Goal: Information Seeking & Learning: Compare options

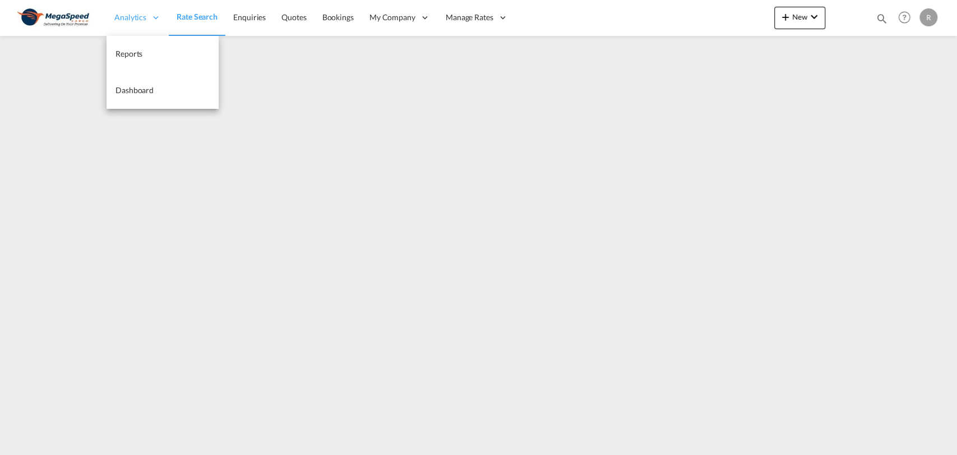
drag, startPoint x: 167, startPoint y: 17, endPoint x: 160, endPoint y: 17, distance: 6.7
click at [162, 17] on div "Analytics" at bounding box center [138, 17] width 62 height 36
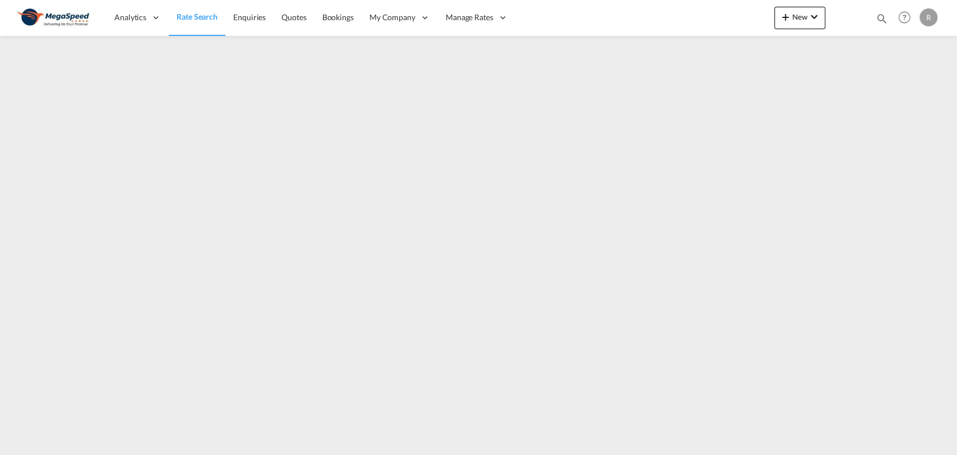
click at [195, 13] on span "Rate Search" at bounding box center [197, 17] width 41 height 10
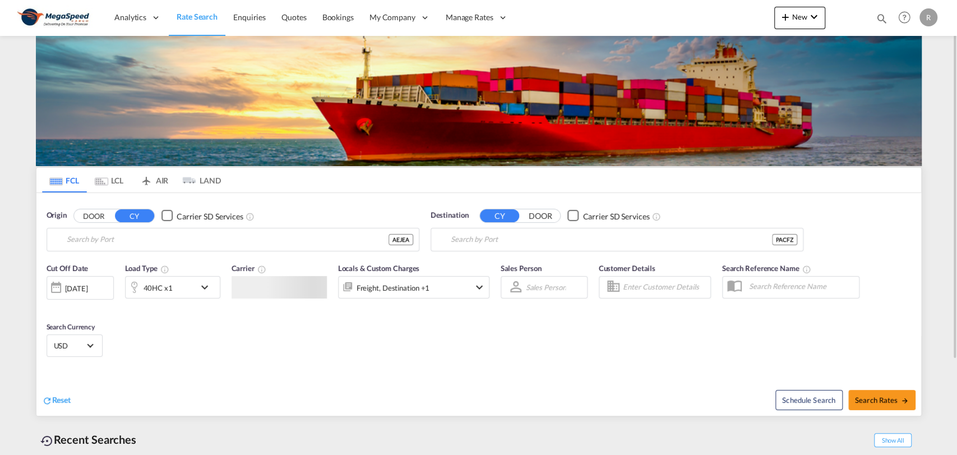
type input "[GEOGRAPHIC_DATA], [GEOGRAPHIC_DATA]"
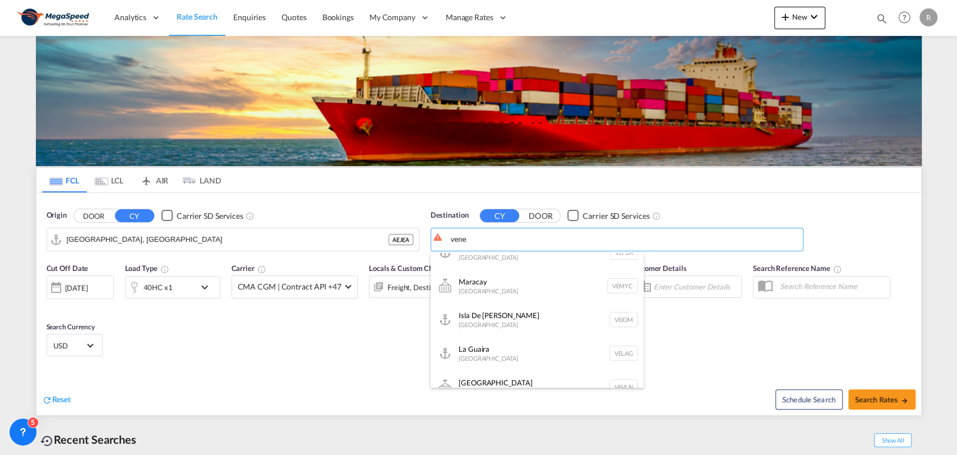
scroll to position [316, 0]
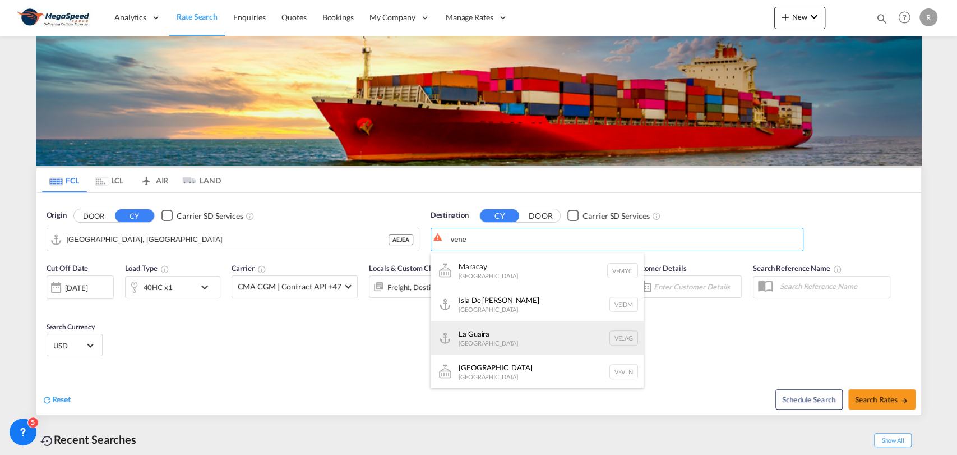
click at [508, 338] on div "La Guaira [GEOGRAPHIC_DATA] VELAG" at bounding box center [537, 338] width 213 height 34
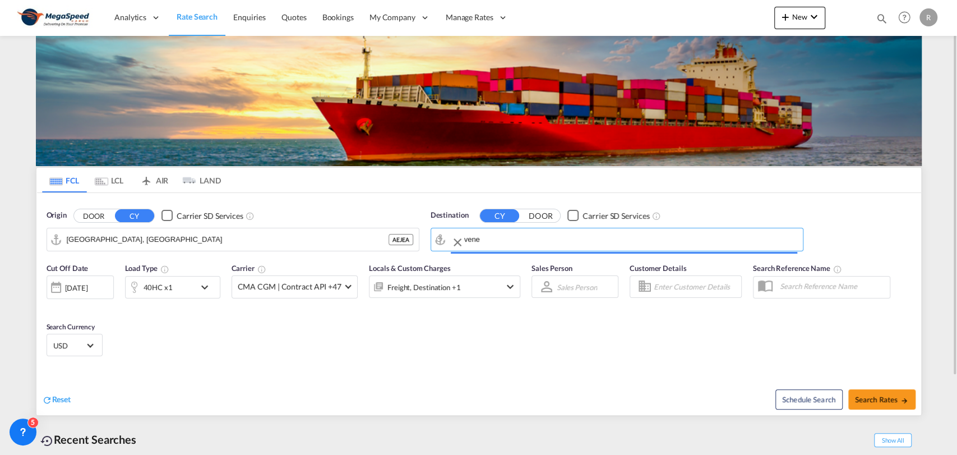
type input "La Guaira, VELAG"
click at [439, 356] on div "Cut Off Date [DATE] [DATE] Load Type 40HC x1 Carrier CMA CGM | Contract API +47…" at bounding box center [478, 311] width 885 height 109
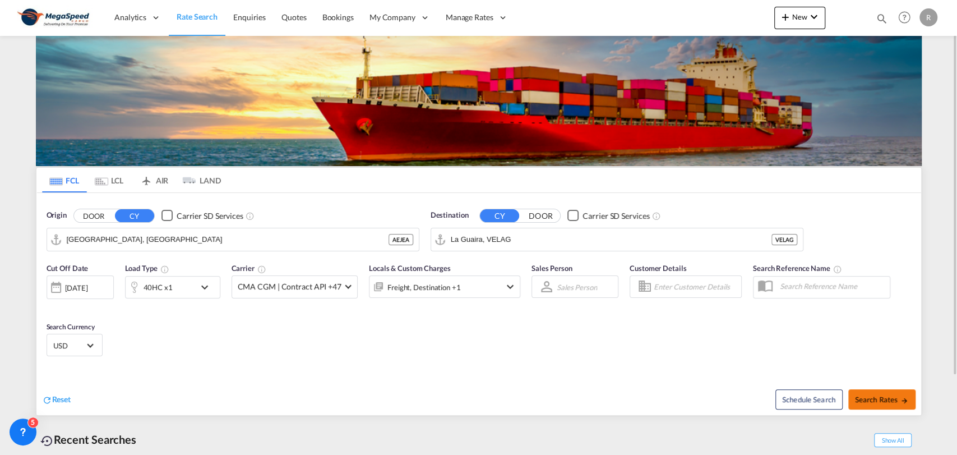
click at [870, 403] on button "Search Rates" at bounding box center [881, 399] width 67 height 20
type input "AEJEA to VELAG / [DATE]"
